Goal: Find specific page/section: Find specific page/section

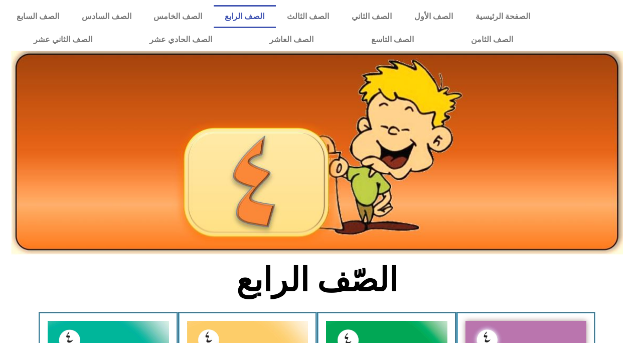
click at [621, 31] on div at bounding box center [590, 28] width 87 height 56
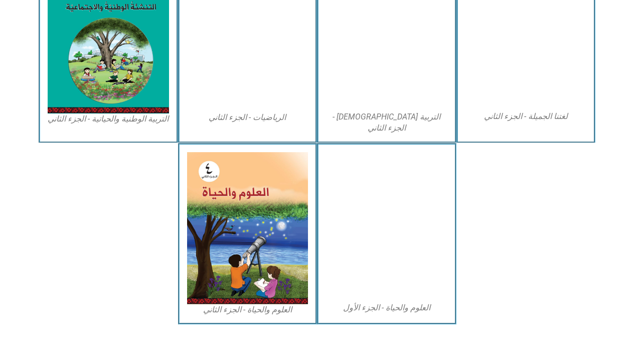
scroll to position [556, 0]
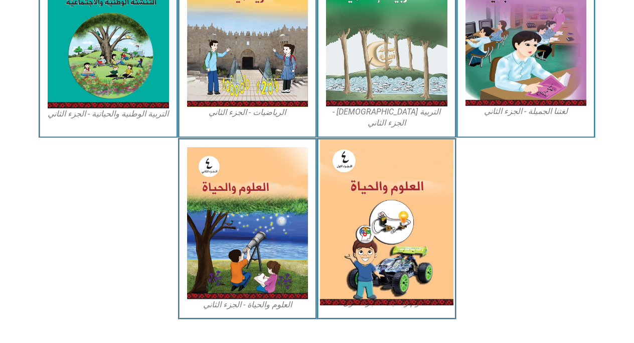
click at [384, 198] on img at bounding box center [386, 222] width 133 height 166
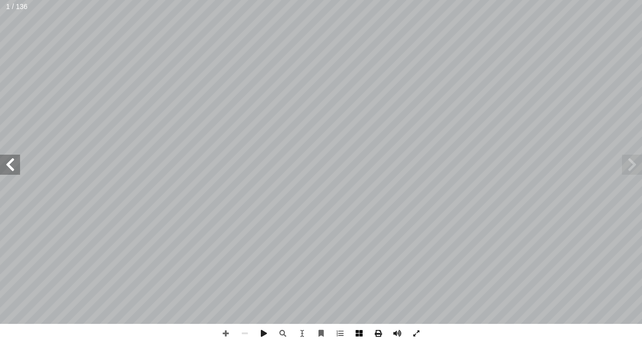
click at [357, 328] on span at bounding box center [359, 332] width 19 height 19
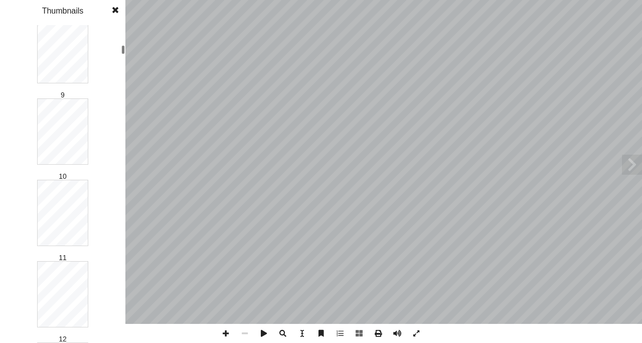
click at [122, 49] on div at bounding box center [123, 49] width 4 height 9
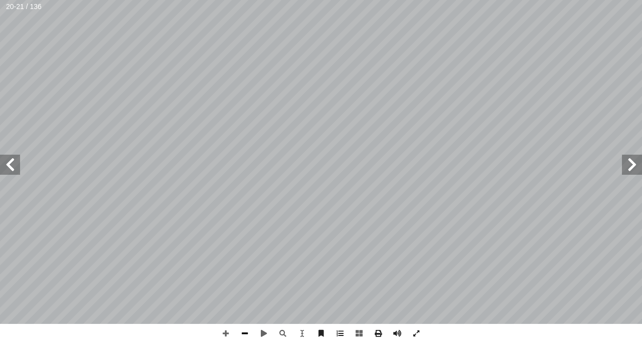
click at [247, 336] on span at bounding box center [244, 332] width 19 height 19
click at [223, 334] on span at bounding box center [225, 332] width 19 height 19
